Goal: Task Accomplishment & Management: Manage account settings

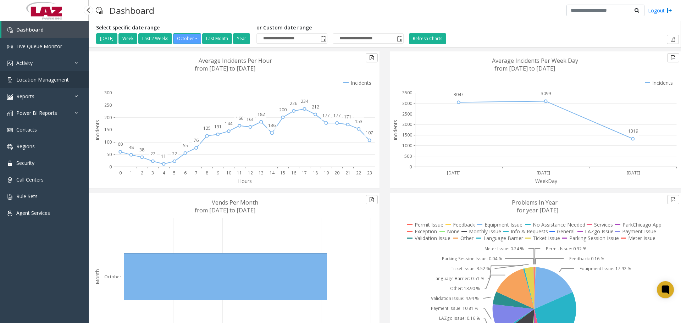
click at [50, 83] on link "Location Management" at bounding box center [44, 79] width 89 height 17
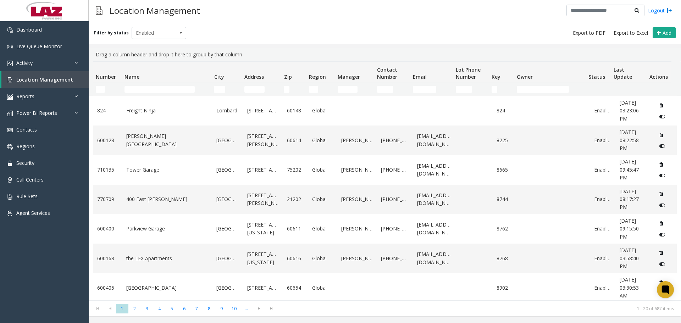
click at [156, 93] on td "Name Filter" at bounding box center [166, 89] width 89 height 13
click at [151, 91] on input "Name Filter" at bounding box center [160, 89] width 70 height 7
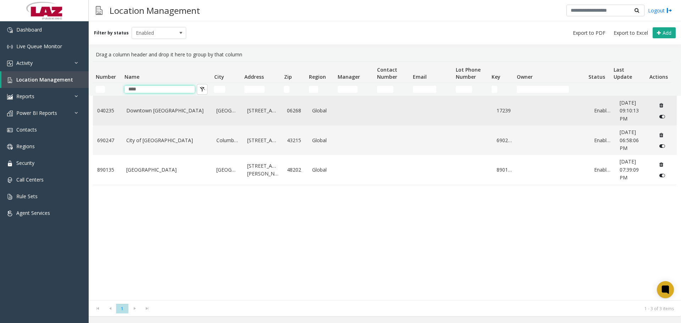
type input "****"
click at [161, 110] on link "Downtown [GEOGRAPHIC_DATA]" at bounding box center [167, 111] width 82 height 8
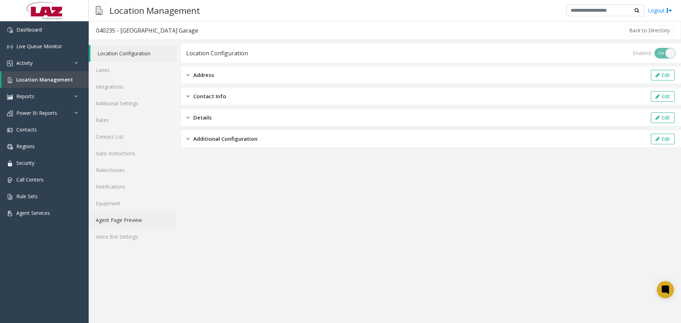
click at [132, 222] on link "Agent Page Preview" at bounding box center [133, 220] width 88 height 17
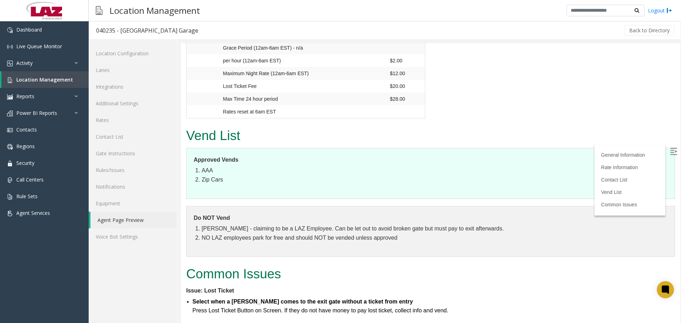
scroll to position [674, 0]
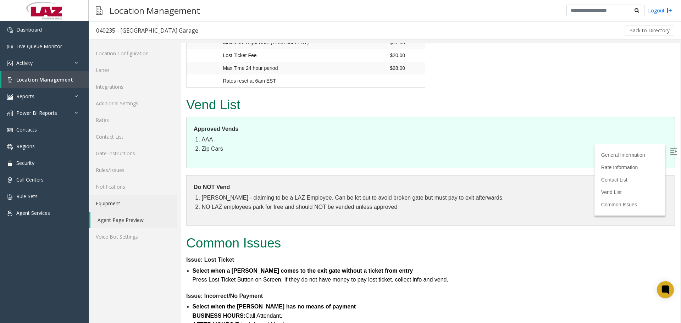
click at [124, 202] on link "Equipment" at bounding box center [133, 203] width 88 height 17
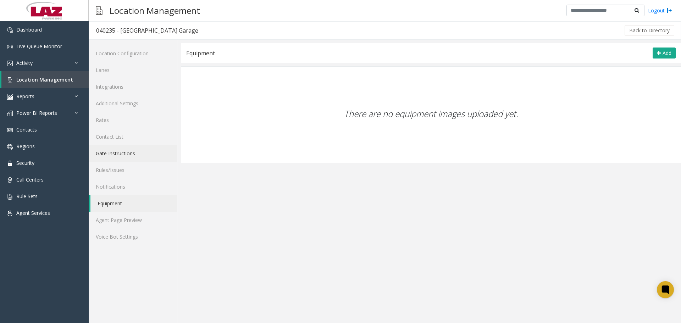
click at [128, 153] on link "Gate Instructions" at bounding box center [133, 153] width 88 height 17
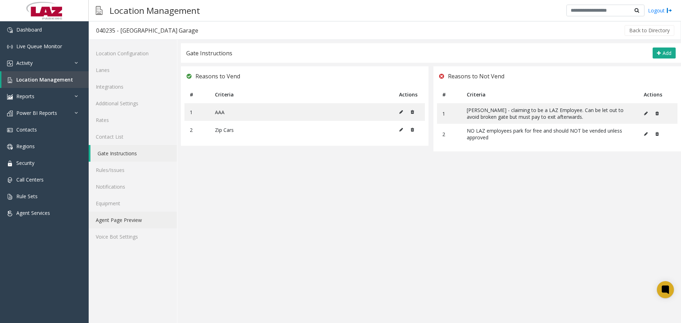
click at [121, 216] on link "Agent Page Preview" at bounding box center [133, 220] width 88 height 17
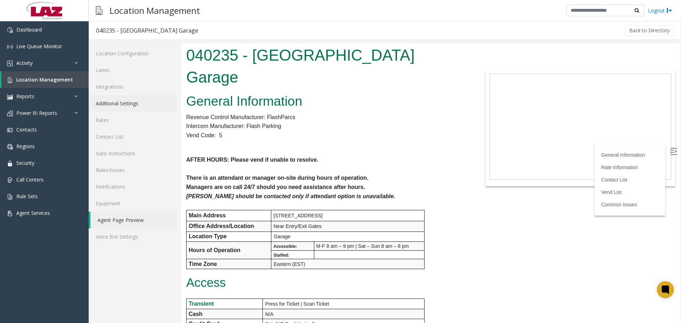
click at [114, 110] on link "Additional Settings" at bounding box center [133, 103] width 88 height 17
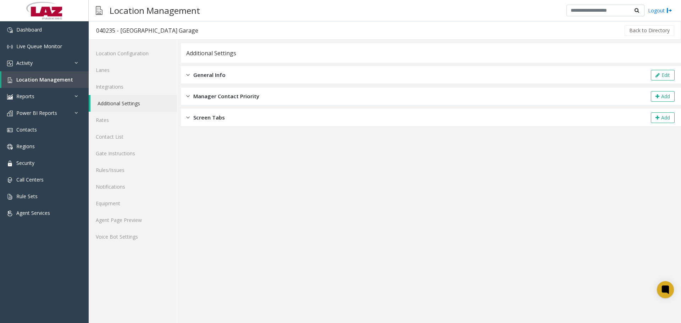
click at [232, 81] on div "General Info Edit" at bounding box center [431, 75] width 500 height 18
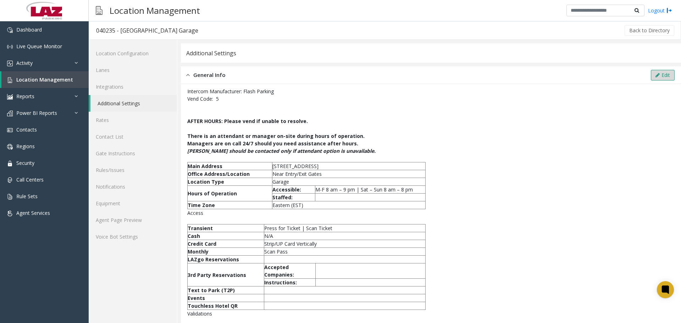
click at [667, 76] on button "Edit" at bounding box center [663, 75] width 24 height 11
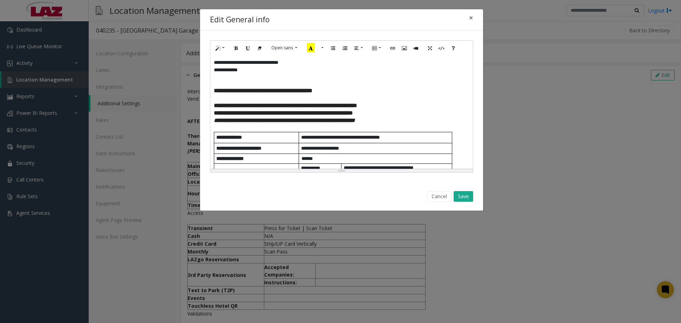
click at [213, 93] on div "**********" at bounding box center [341, 112] width 263 height 114
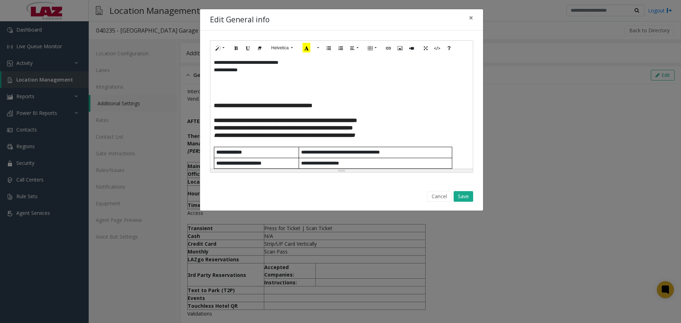
paste div
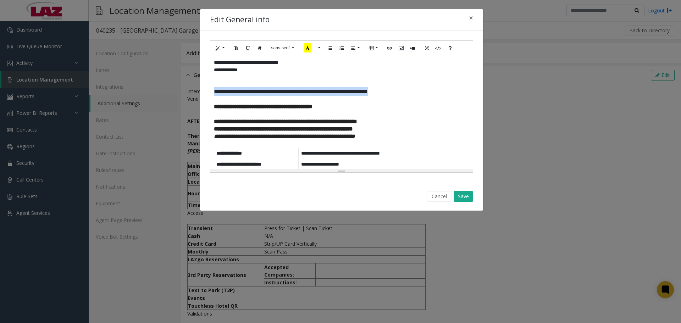
drag, startPoint x: 417, startPoint y: 94, endPoint x: 206, endPoint y: 93, distance: 210.4
click at [206, 93] on div "**********" at bounding box center [341, 107] width 283 height 152
click at [237, 50] on icon "Bold (CTRL+B)" at bounding box center [236, 48] width 4 height 6
click at [307, 50] on icon "Recent Color" at bounding box center [308, 48] width 8 height 10
click at [313, 108] on span "**********" at bounding box center [263, 106] width 99 height 5
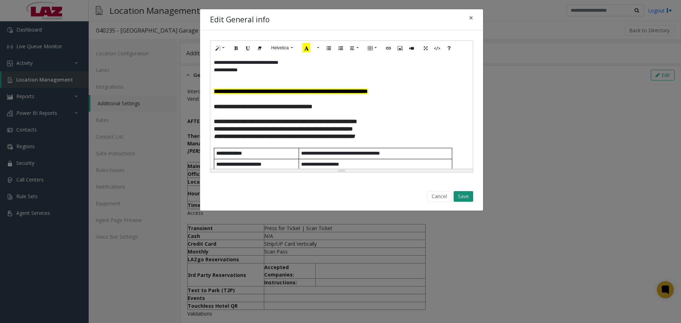
click at [467, 193] on button "Save" at bounding box center [464, 196] width 20 height 11
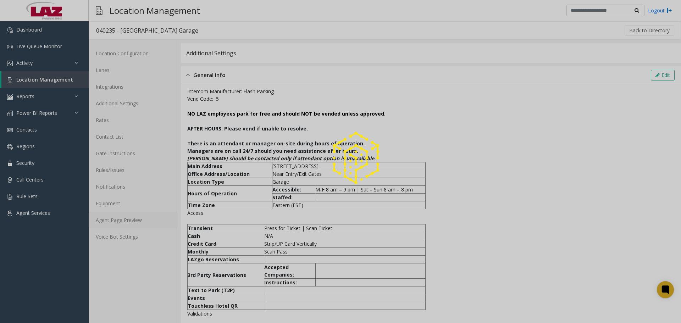
click at [127, 217] on link "Agent Page Preview" at bounding box center [133, 220] width 88 height 17
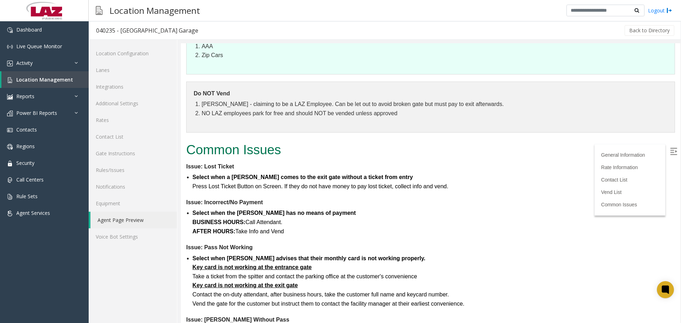
scroll to position [780, 0]
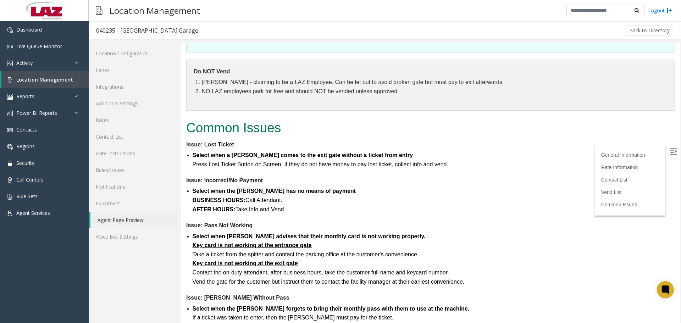
drag, startPoint x: 668, startPoint y: 156, endPoint x: 678, endPoint y: 194, distance: 39.1
click at [669, 156] on label at bounding box center [674, 152] width 11 height 11
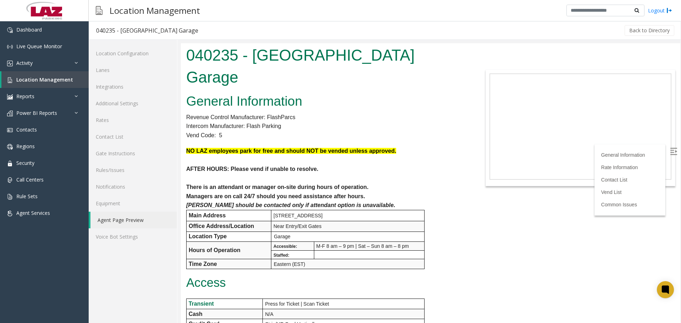
drag, startPoint x: 680, startPoint y: 252, endPoint x: 862, endPoint y: 79, distance: 250.9
click at [513, 278] on body "040235 - [GEOGRAPHIC_DATA] Garage General Information Revenue Control Manufactu…" at bounding box center [431, 183] width 500 height 280
click at [527, 218] on body "040235 - [GEOGRAPHIC_DATA] Garage General Information Revenue Control Manufactu…" at bounding box center [431, 183] width 500 height 280
click at [670, 286] on icon at bounding box center [666, 290] width 12 height 12
click at [564, 231] on body "040235 - [GEOGRAPHIC_DATA] Garage General Information Revenue Control Manufactu…" at bounding box center [431, 183] width 500 height 280
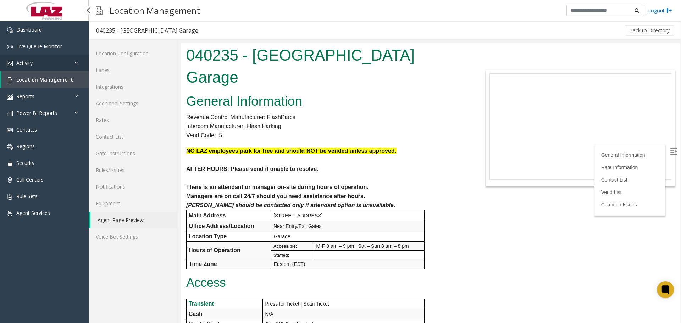
click at [45, 64] on link "Activity" at bounding box center [44, 63] width 89 height 17
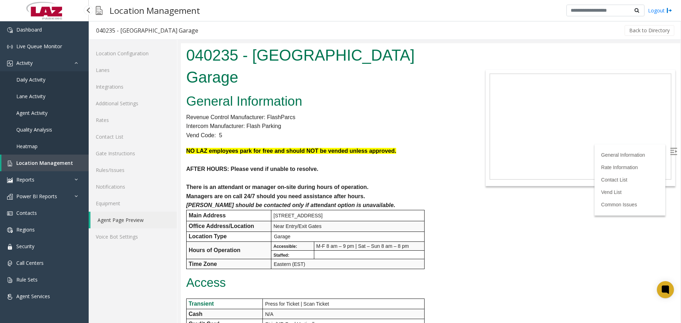
click at [41, 85] on link "Daily Activity" at bounding box center [44, 79] width 89 height 17
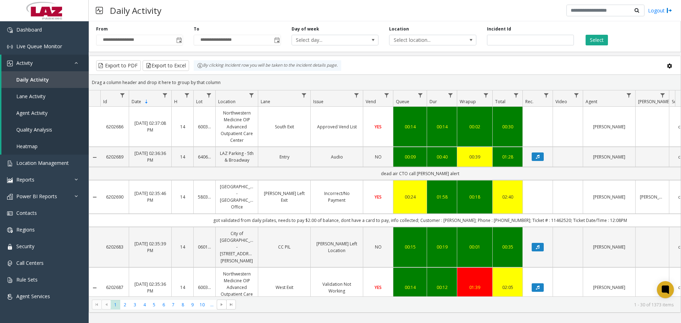
click at [446, 34] on div "Location Select location..." at bounding box center [433, 36] width 98 height 20
click at [446, 45] on span "Select location..." at bounding box center [432, 40] width 87 height 11
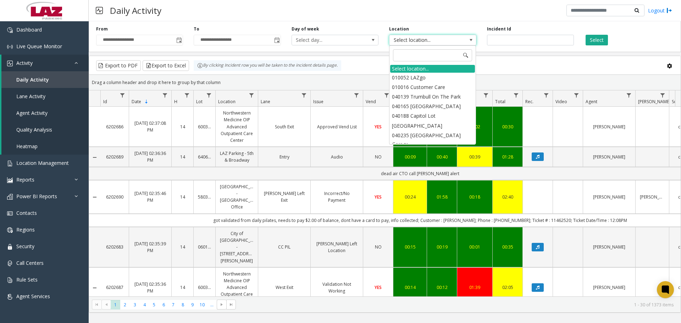
drag, startPoint x: 437, startPoint y: 37, endPoint x: 432, endPoint y: 39, distance: 5.4
click at [434, 38] on span "Select location..." at bounding box center [424, 40] width 69 height 10
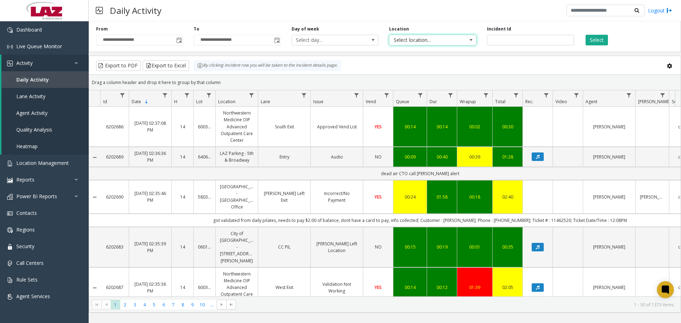
click at [424, 37] on span "Select location..." at bounding box center [424, 40] width 69 height 10
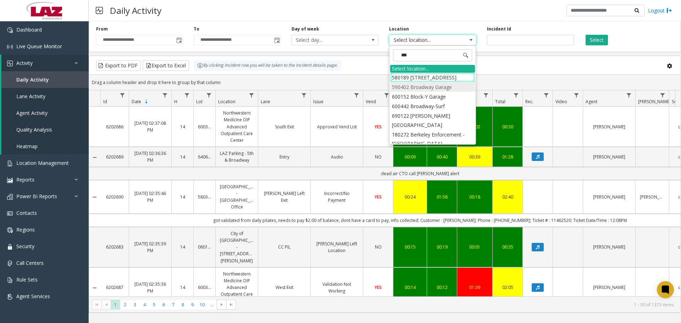
type input "****"
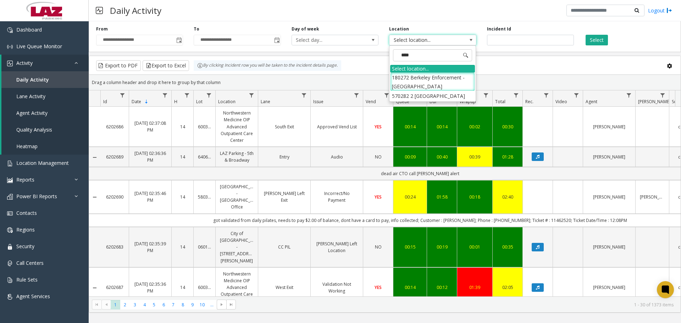
drag, startPoint x: 438, startPoint y: 94, endPoint x: 482, endPoint y: 70, distance: 49.7
click at [437, 94] on li "570282 2 [GEOGRAPHIC_DATA]" at bounding box center [432, 96] width 85 height 10
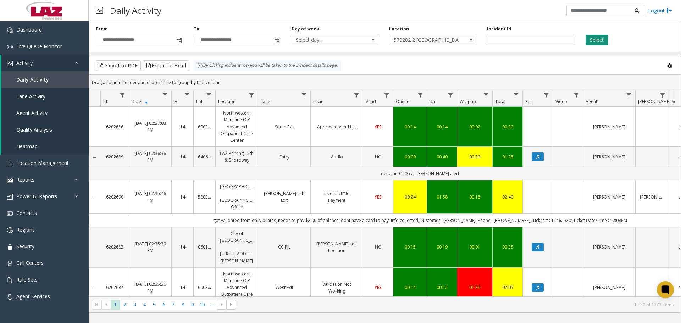
click at [594, 43] on button "Select" at bounding box center [597, 40] width 22 height 11
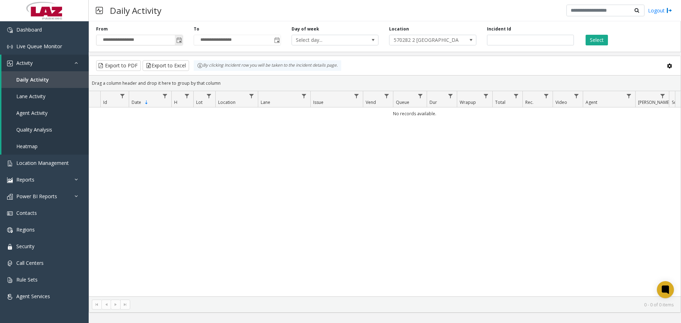
click at [180, 43] on span "Toggle popup" at bounding box center [179, 41] width 6 height 6
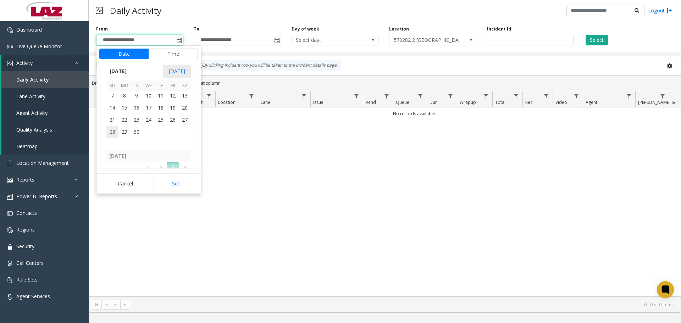
click at [112, 133] on span "28" at bounding box center [112, 132] width 12 height 12
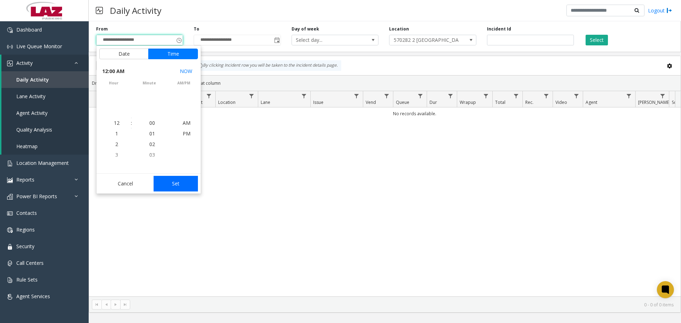
scroll to position [127327, 0]
click at [180, 186] on button "Set" at bounding box center [176, 184] width 45 height 16
type input "**********"
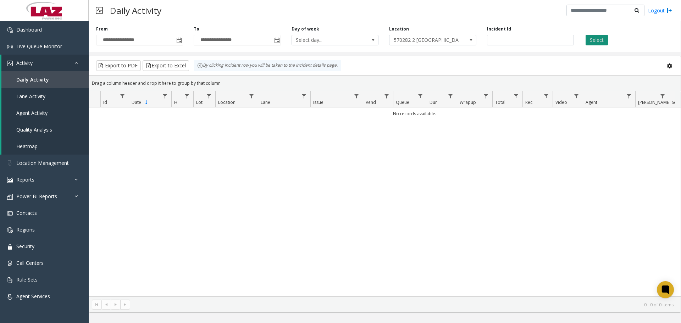
click at [602, 37] on button "Select" at bounding box center [597, 40] width 22 height 11
